Goal: Transaction & Acquisition: Purchase product/service

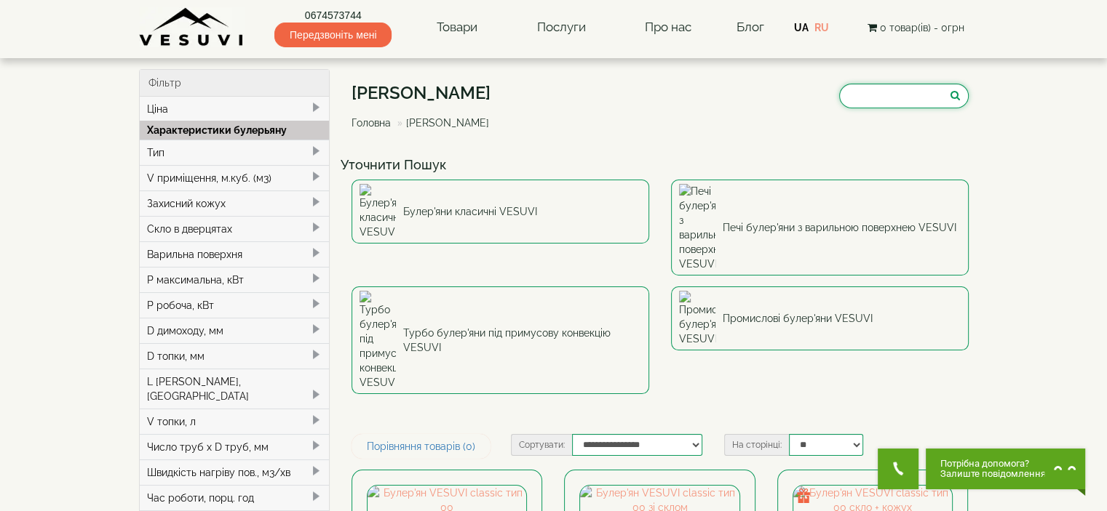
click at [886, 92] on input "search" at bounding box center [904, 96] width 130 height 25
paste input "**********"
type input "*********"
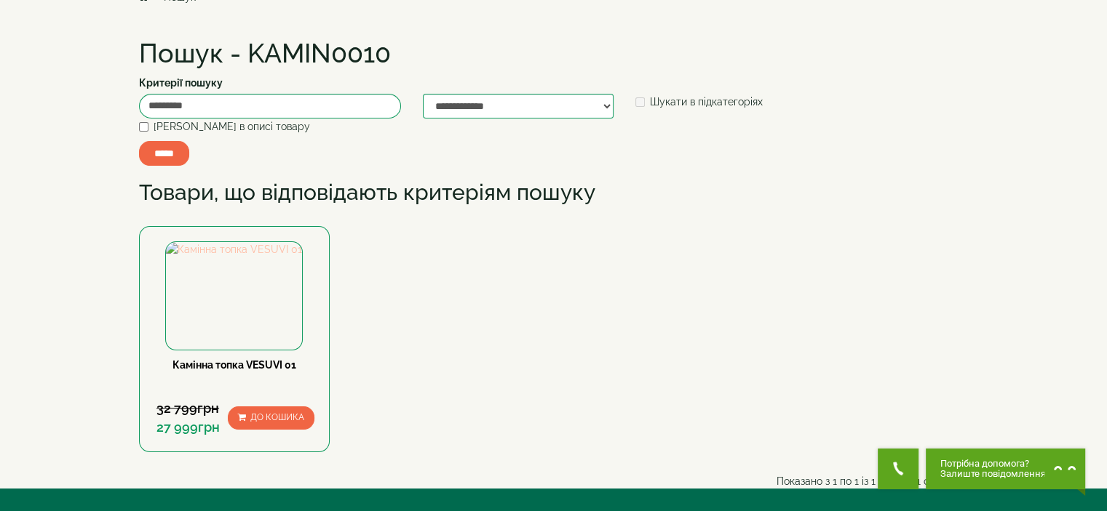
scroll to position [146, 0]
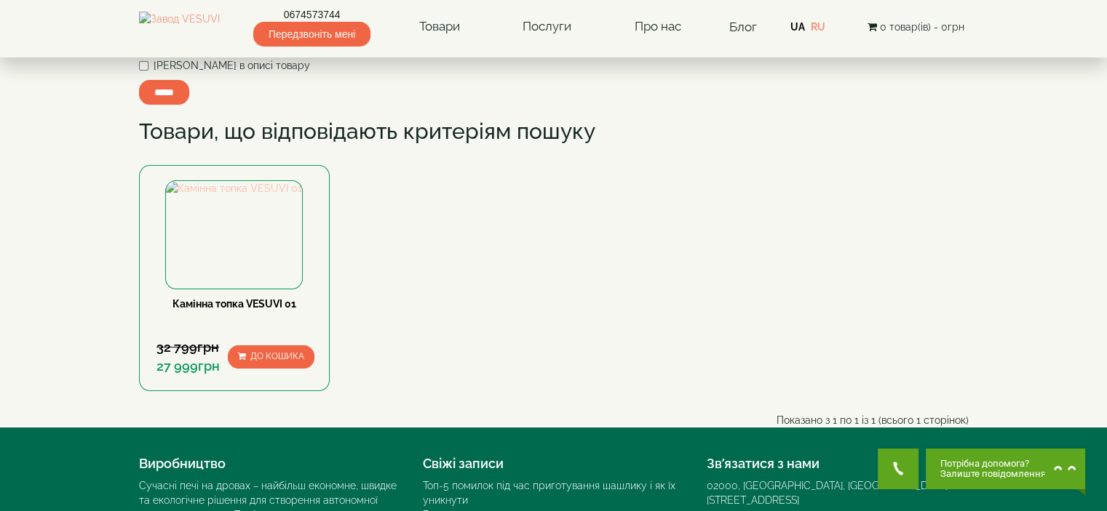
click at [242, 196] on img at bounding box center [234, 188] width 136 height 15
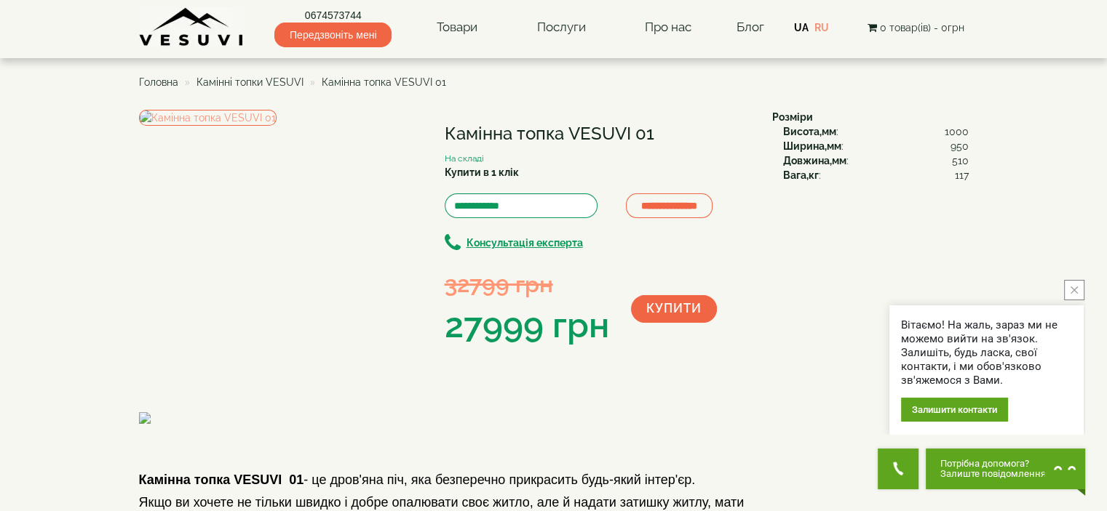
click at [1070, 289] on icon "close button" at bounding box center [1073, 290] width 7 height 7
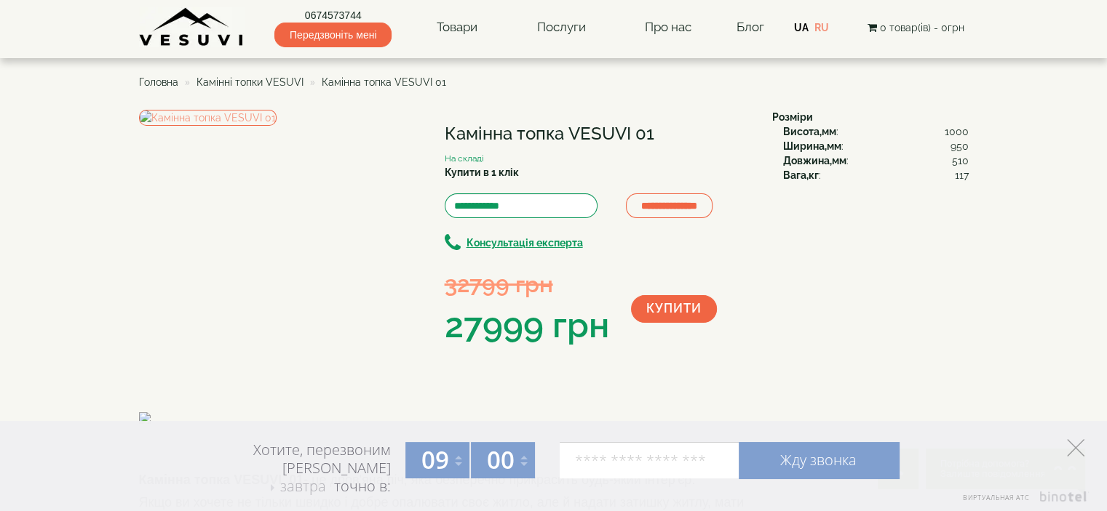
click at [1076, 445] on icon at bounding box center [1075, 447] width 17 height 17
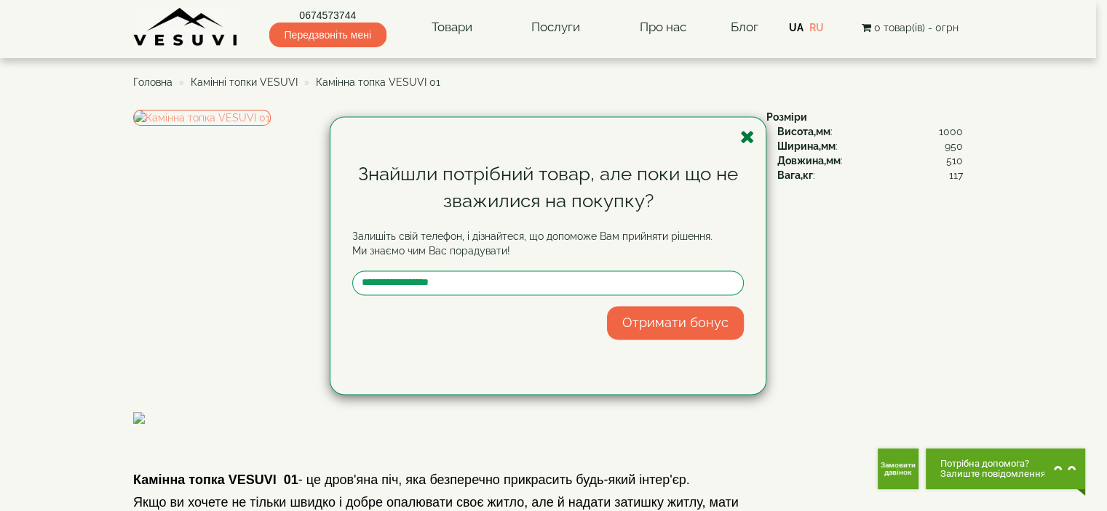
click at [754, 139] on div "Знайшли потрібний товар, але поки що не зважилися на покупку? Залишіть свій тел…" at bounding box center [547, 255] width 435 height 277
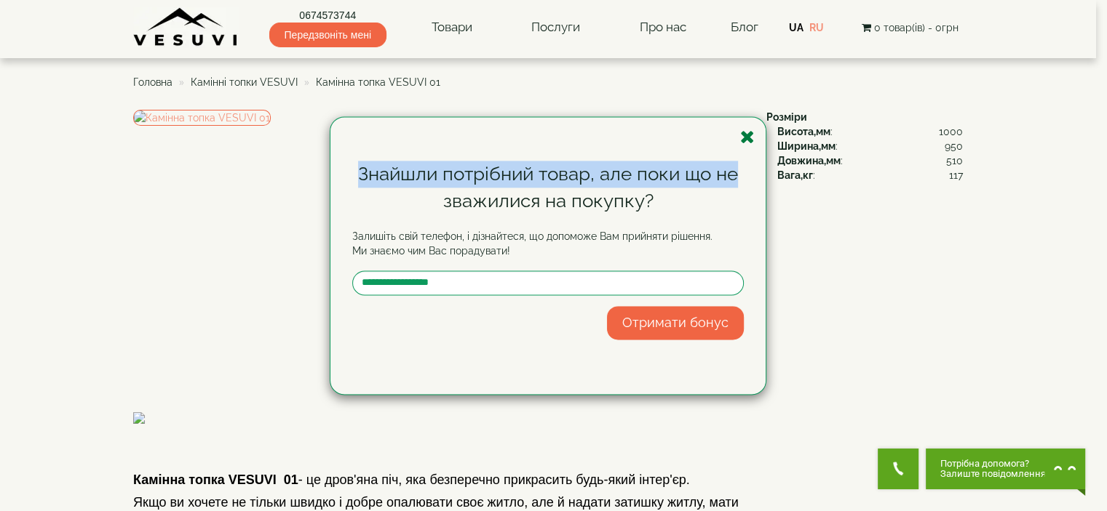
click at [746, 138] on icon "button" at bounding box center [747, 137] width 15 height 18
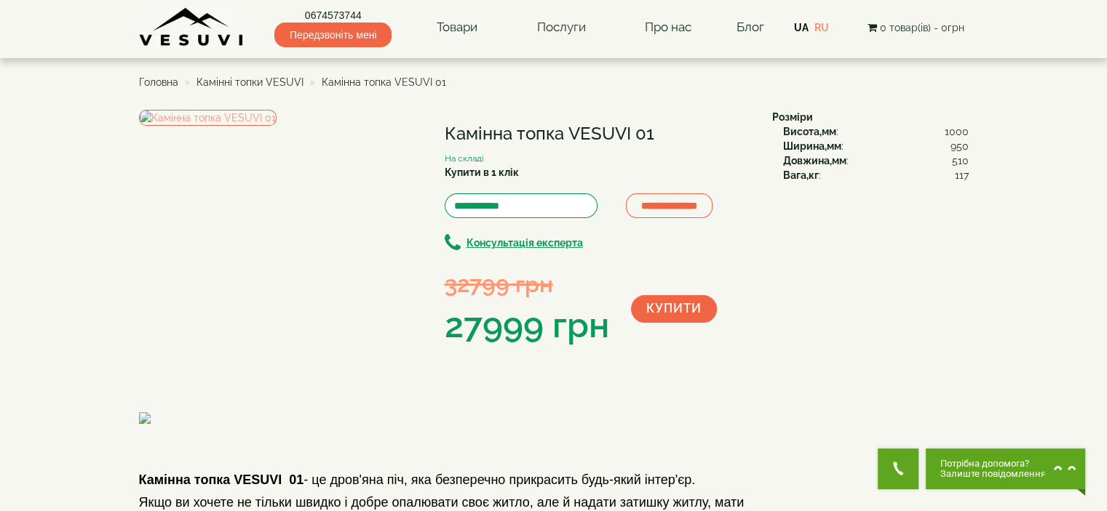
click at [279, 80] on span "Камінні топки VESUVI" at bounding box center [249, 82] width 107 height 12
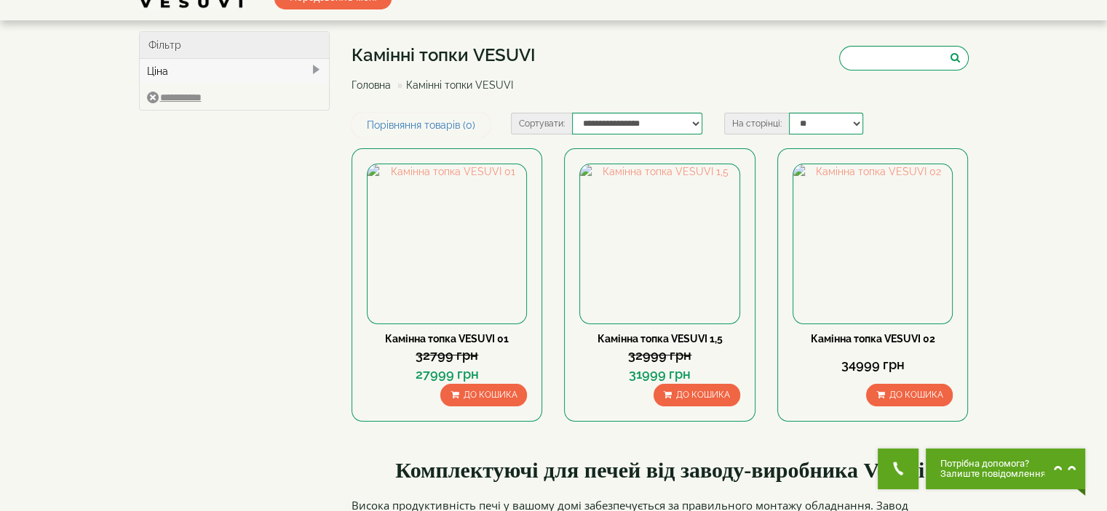
scroll to position [73, 0]
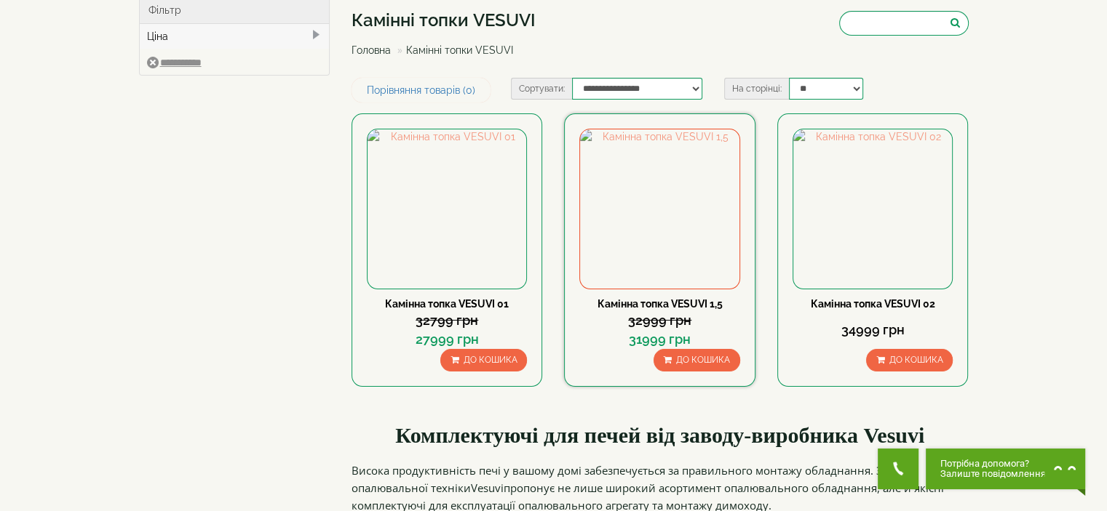
click at [655, 305] on link "Камінна топка VESUVI 1,5" at bounding box center [659, 304] width 125 height 12
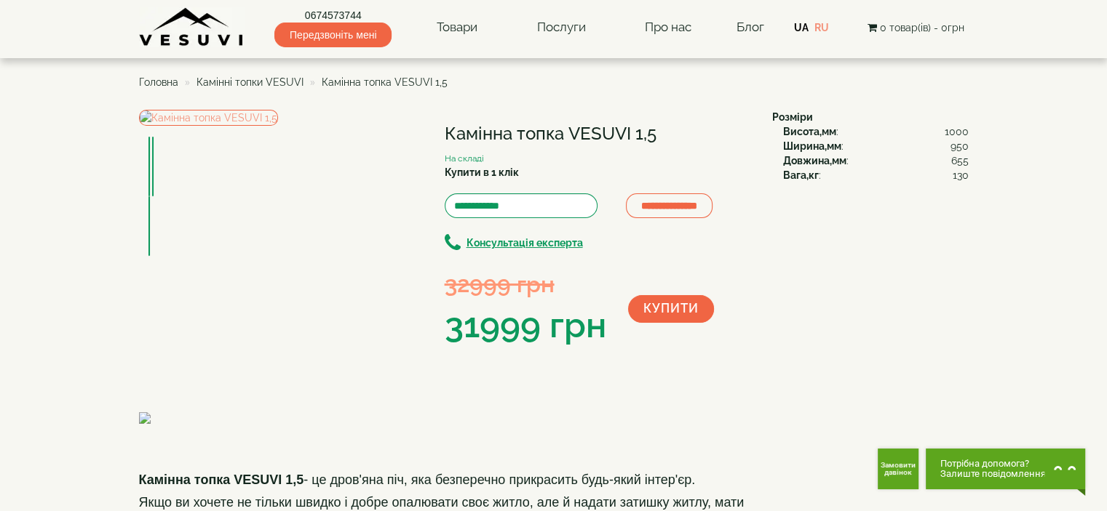
copy h1 "VESUVI 1,5"
drag, startPoint x: 569, startPoint y: 134, endPoint x: 662, endPoint y: 134, distance: 93.1
click at [662, 134] on h1 "Камінна топка VESUVI 1,5" at bounding box center [598, 133] width 306 height 19
drag, startPoint x: 434, startPoint y: 132, endPoint x: 442, endPoint y: 130, distance: 7.4
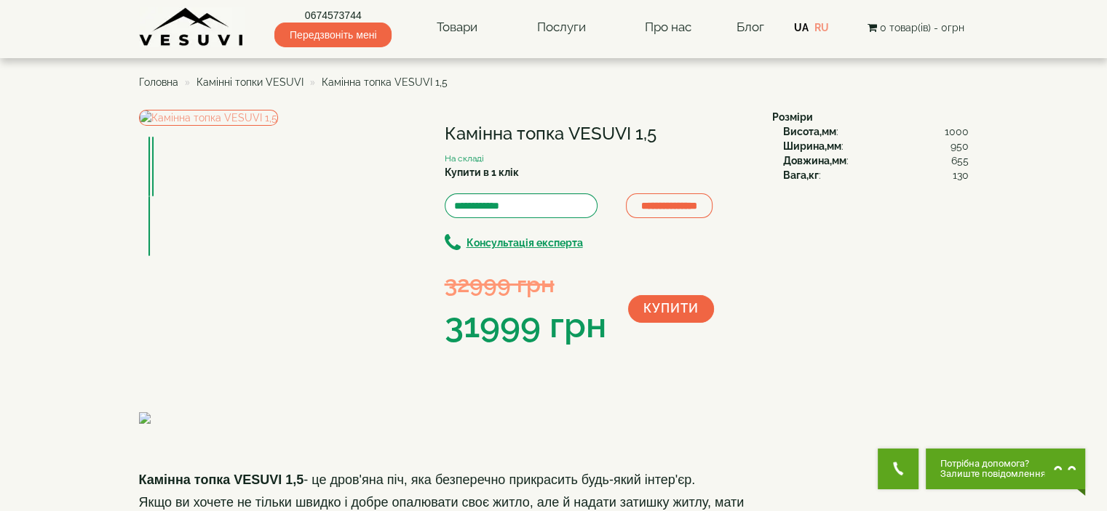
click at [436, 131] on div "**********" at bounding box center [450, 230] width 622 height 241
drag, startPoint x: 443, startPoint y: 130, endPoint x: 584, endPoint y: 119, distance: 141.6
click at [682, 137] on div "**********" at bounding box center [450, 230] width 622 height 241
copy div "Камінна топка VESUVI 1,5"
copy div "31999"
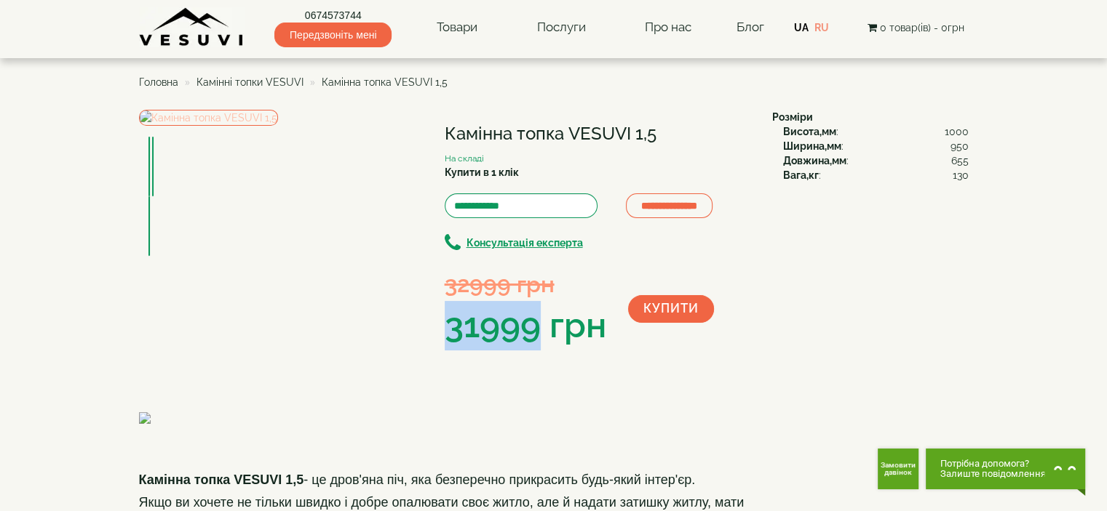
drag, startPoint x: 449, startPoint y: 328, endPoint x: 282, endPoint y: 156, distance: 239.2
click at [532, 328] on div "31999 грн" at bounding box center [526, 325] width 162 height 49
drag, startPoint x: 453, startPoint y: 136, endPoint x: 686, endPoint y: 130, distance: 232.9
click at [686, 130] on h1 "Камінна топка VESUVI 1,5" at bounding box center [598, 133] width 306 height 19
copy h1 "Камінна топка VESUVI 1,5"
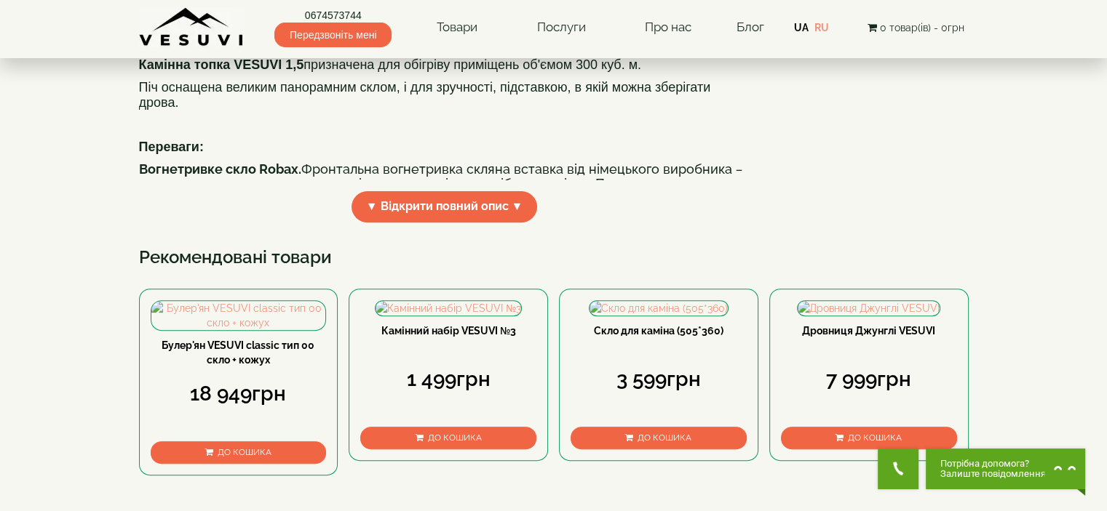
scroll to position [655, 0]
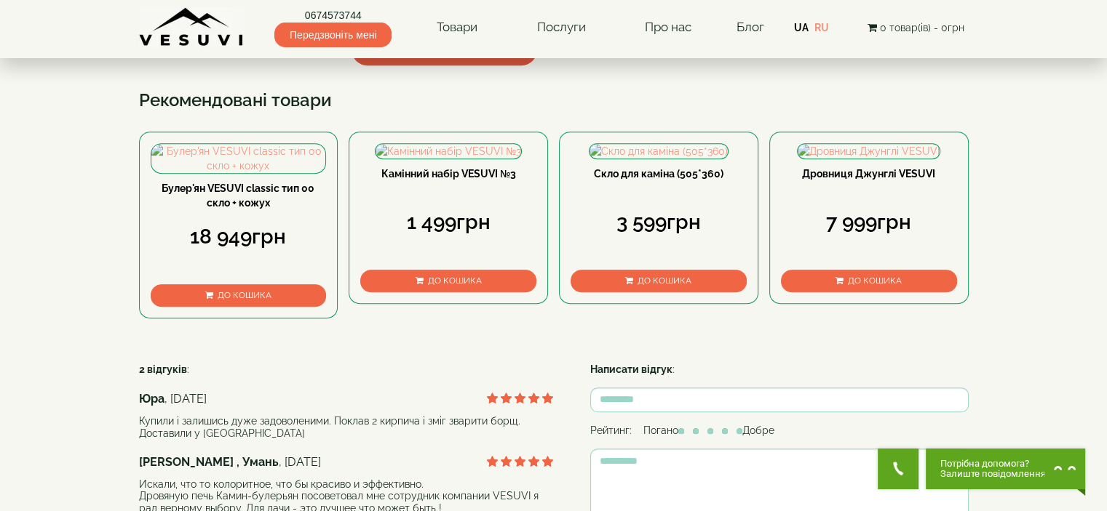
click at [475, 65] on span "▼ Відкрити повний опис ▼" at bounding box center [444, 49] width 186 height 31
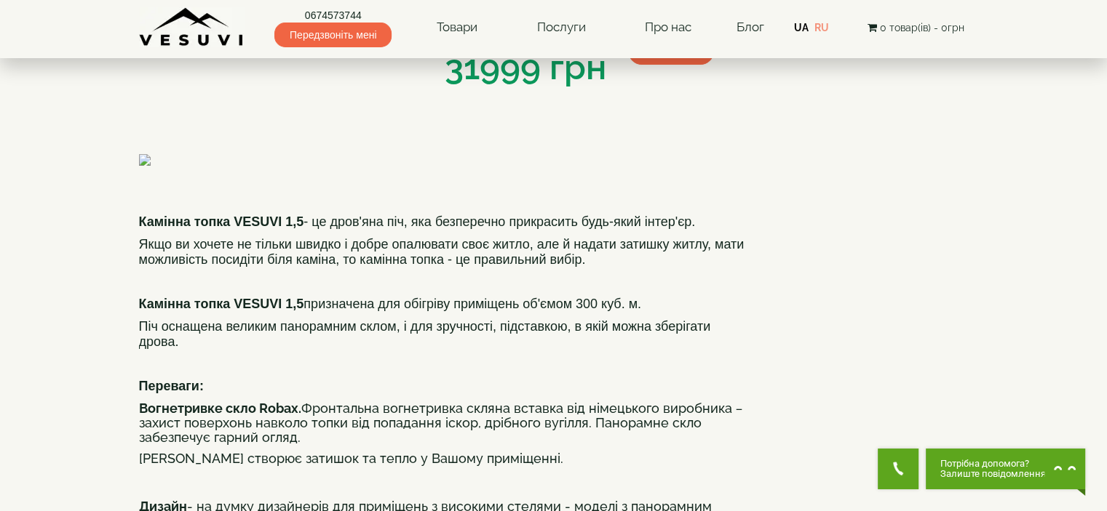
scroll to position [0, 0]
